Goal: Find specific fact: Find contact information

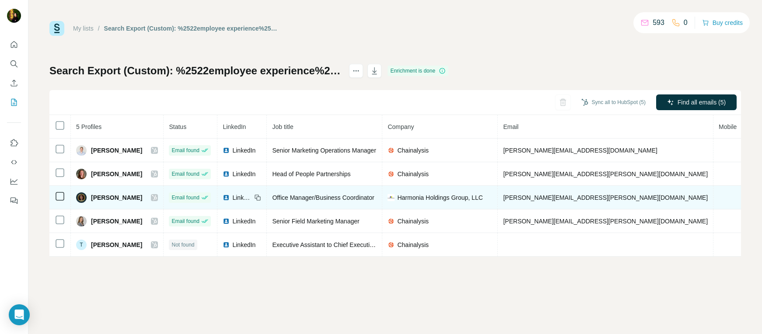
click at [152, 200] on icon at bounding box center [154, 197] width 5 height 7
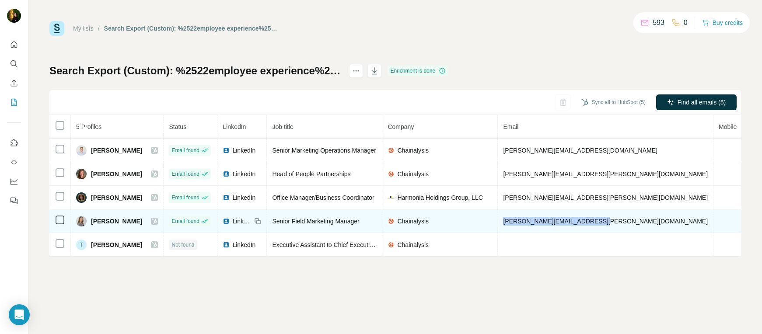
drag, startPoint x: 584, startPoint y: 221, endPoint x: 496, endPoint y: 221, distance: 88.8
click at [498, 221] on td "sally.dierkes@chainalysis.com" at bounding box center [606, 222] width 216 height 24
copy span "sally.dierkes@chainalysis.com"
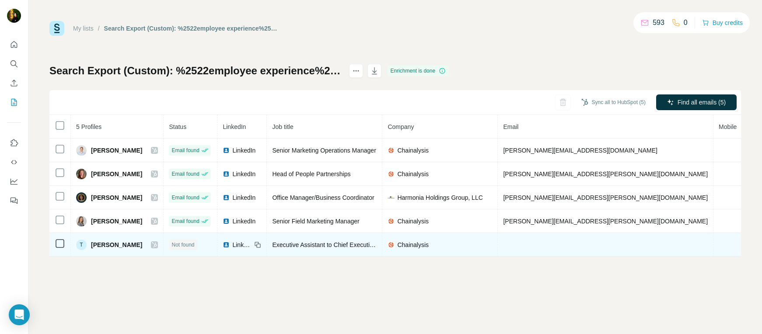
click at [152, 242] on icon at bounding box center [154, 244] width 5 height 7
